Goal: Task Accomplishment & Management: Use online tool/utility

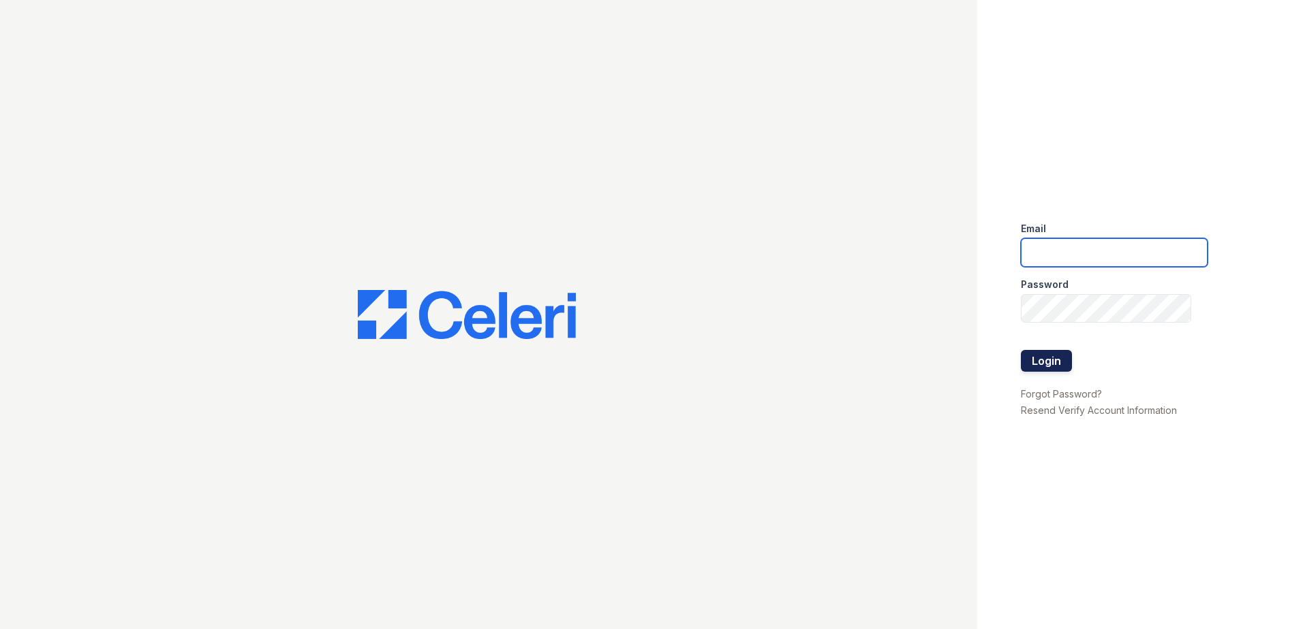
type input "[EMAIL_ADDRESS][DOMAIN_NAME]"
click at [1050, 354] on button "Login" at bounding box center [1046, 361] width 51 height 22
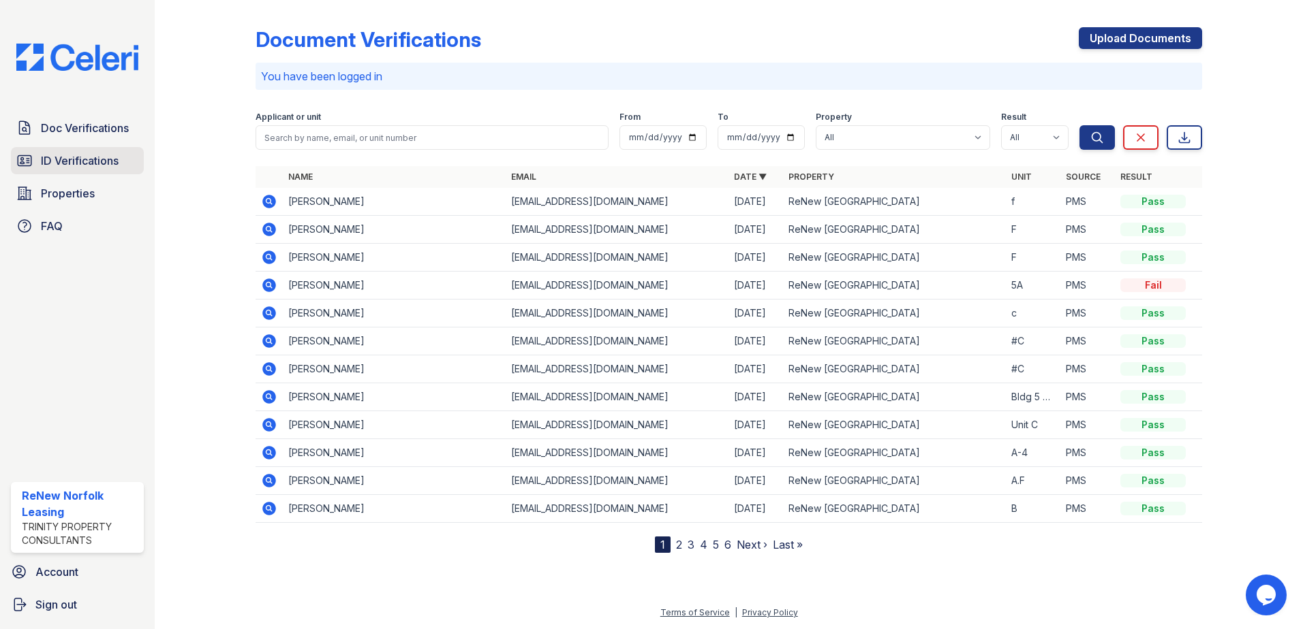
click at [68, 157] on span "ID Verifications" at bounding box center [80, 161] width 78 height 16
